Goal: Use online tool/utility: Utilize a website feature to perform a specific function

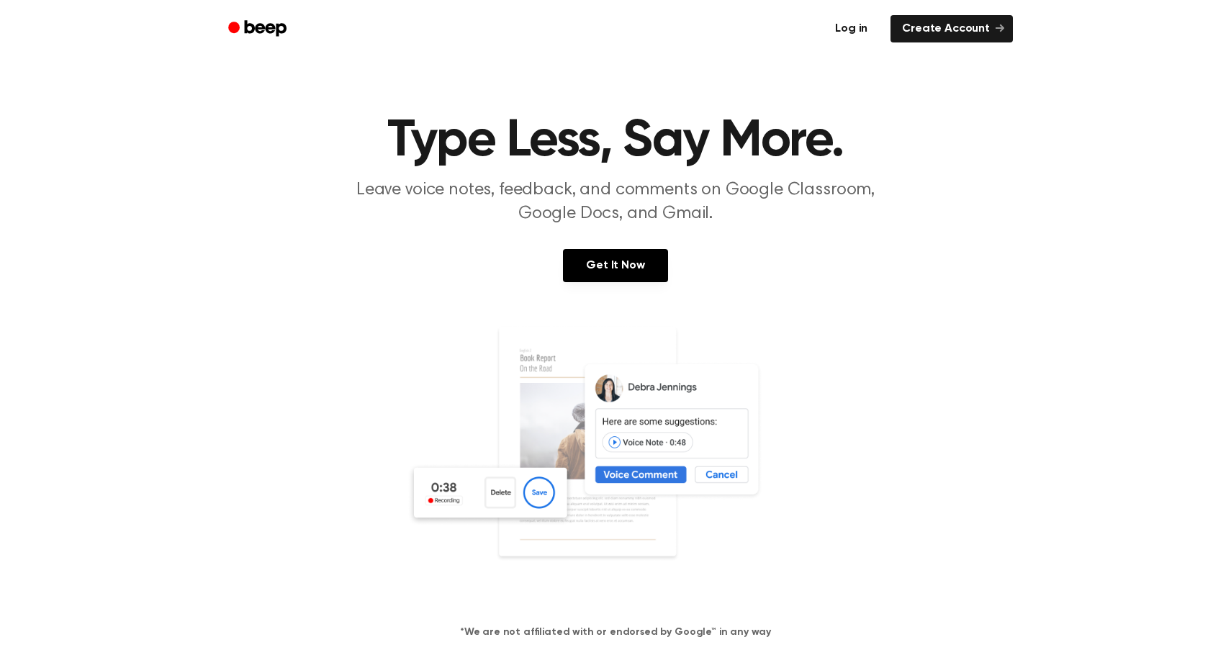
click at [855, 30] on link "Log in" at bounding box center [851, 28] width 61 height 33
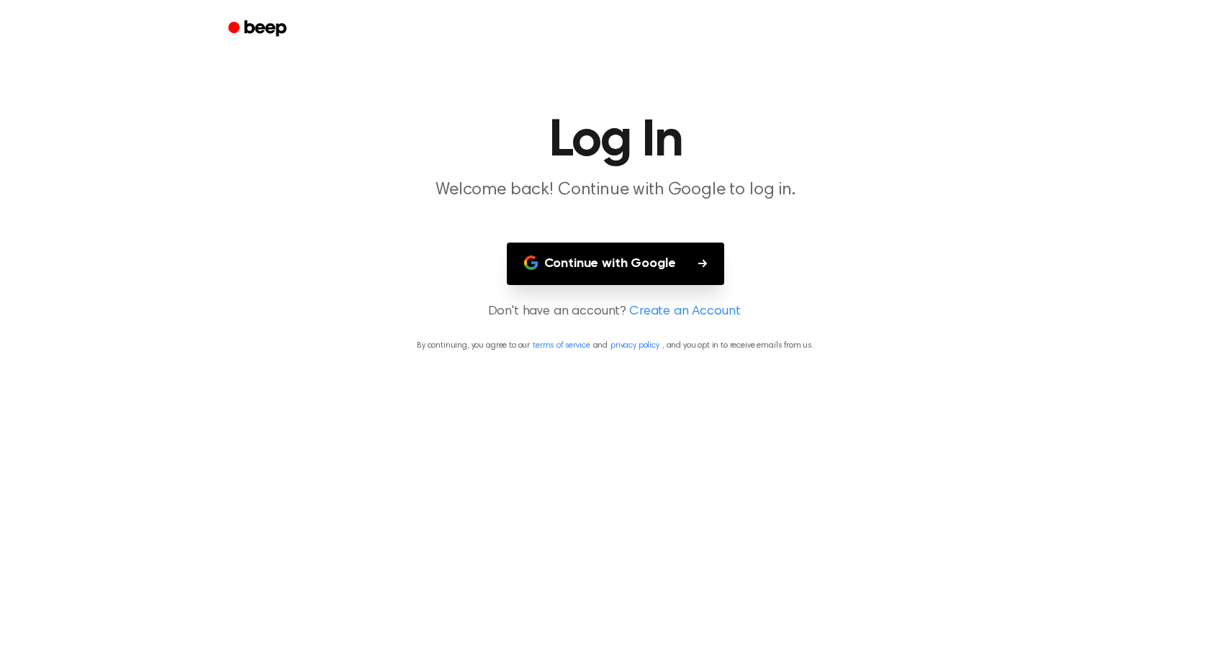
click at [672, 268] on button "Continue with Google" at bounding box center [616, 264] width 218 height 42
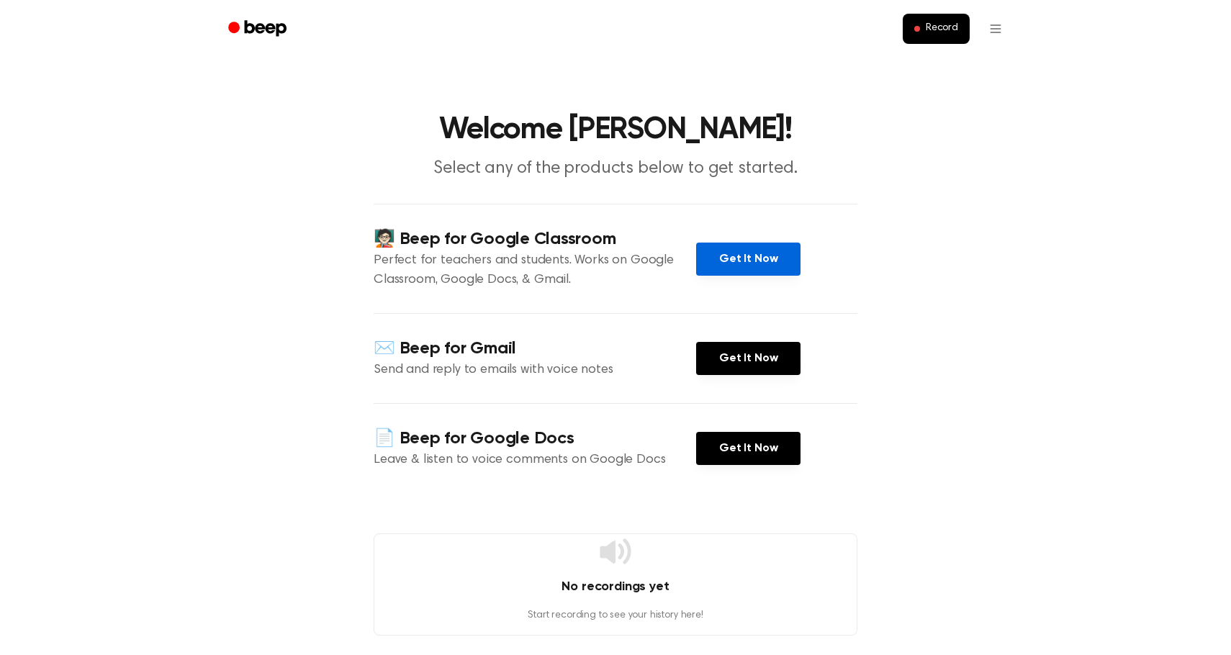
click at [752, 270] on link "Get It Now" at bounding box center [748, 259] width 104 height 33
click at [953, 36] on button "Record" at bounding box center [936, 29] width 67 height 30
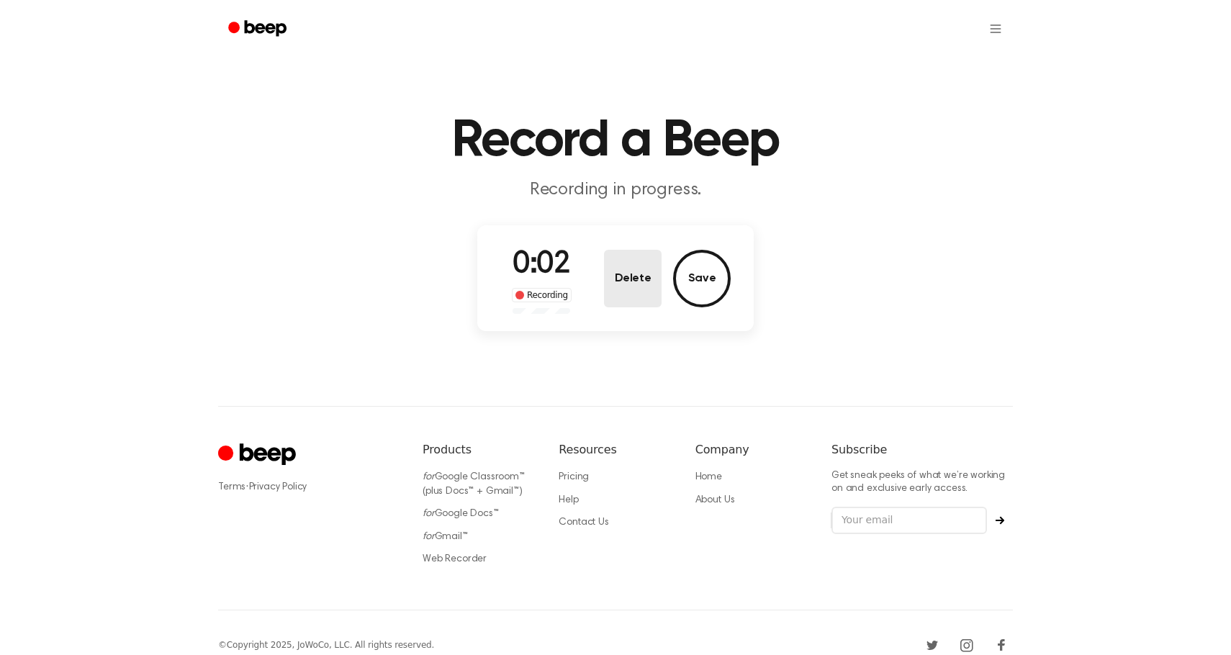
click at [648, 278] on button "Delete" at bounding box center [633, 279] width 58 height 58
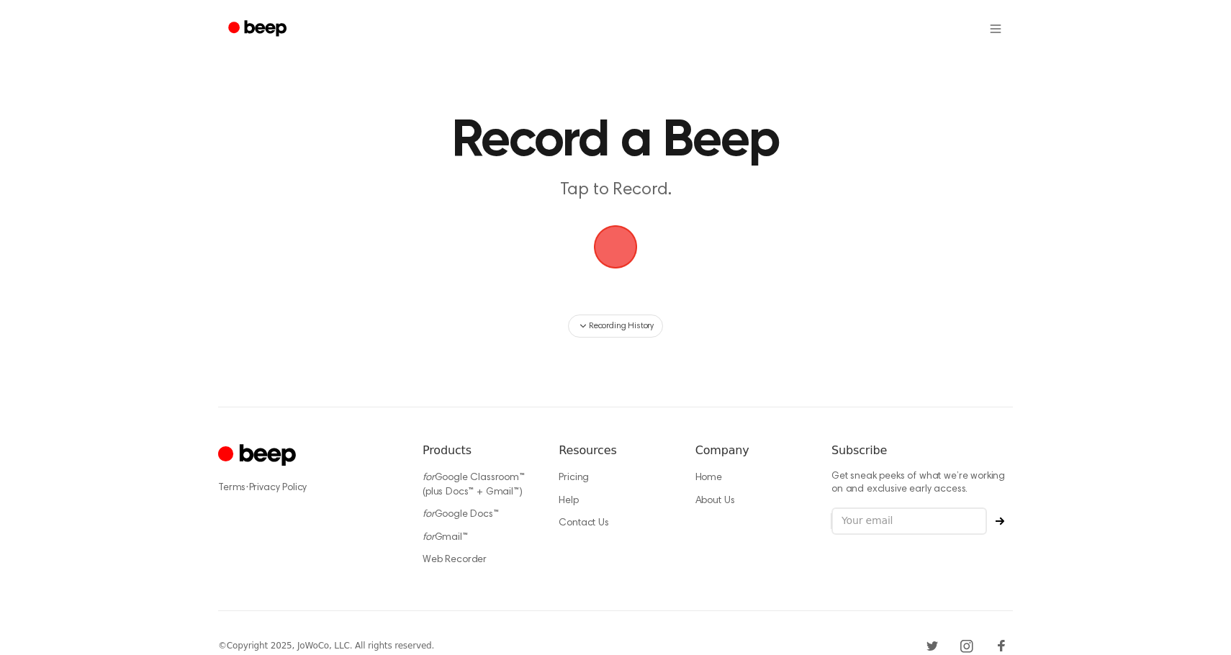
click at [611, 235] on span "button" at bounding box center [616, 247] width 44 height 44
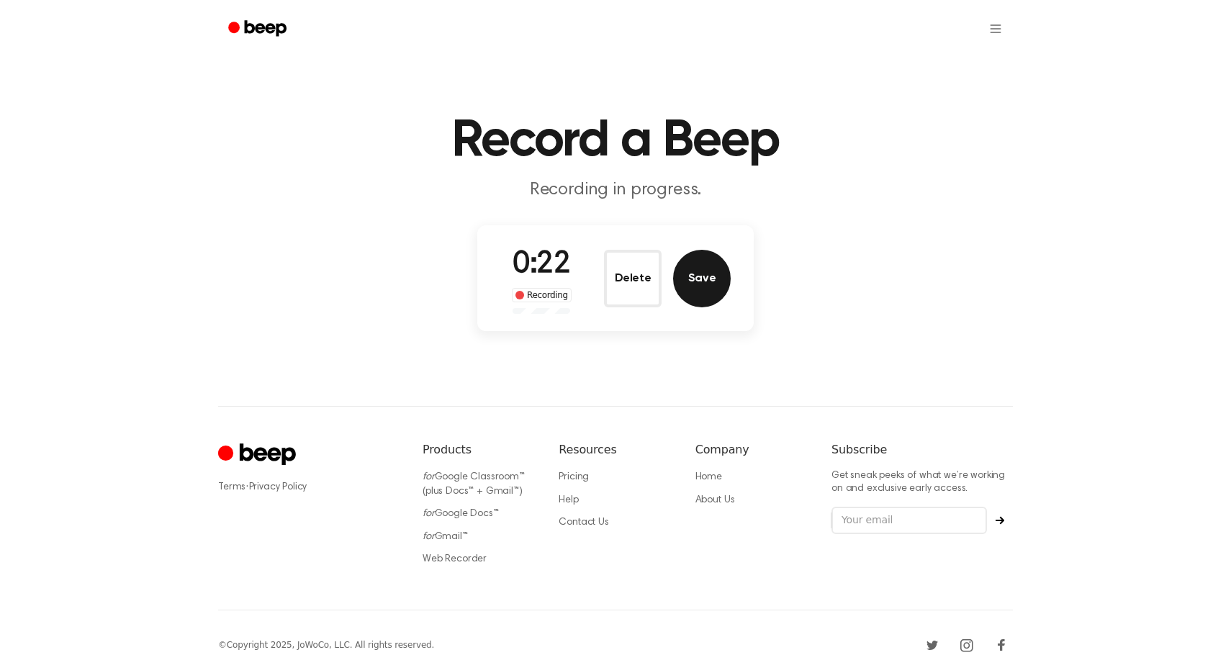
click at [710, 295] on button "Save" at bounding box center [702, 279] width 58 height 58
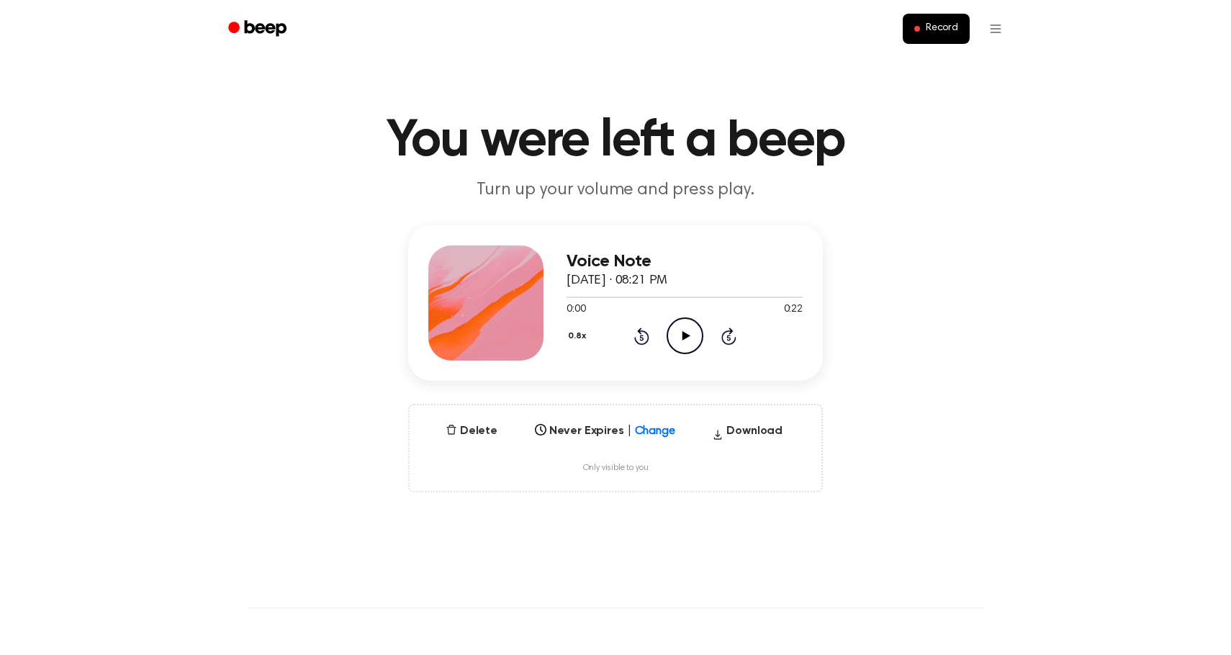
click at [673, 335] on icon "Play Audio" at bounding box center [685, 335] width 37 height 37
